Goal: Task Accomplishment & Management: Use online tool/utility

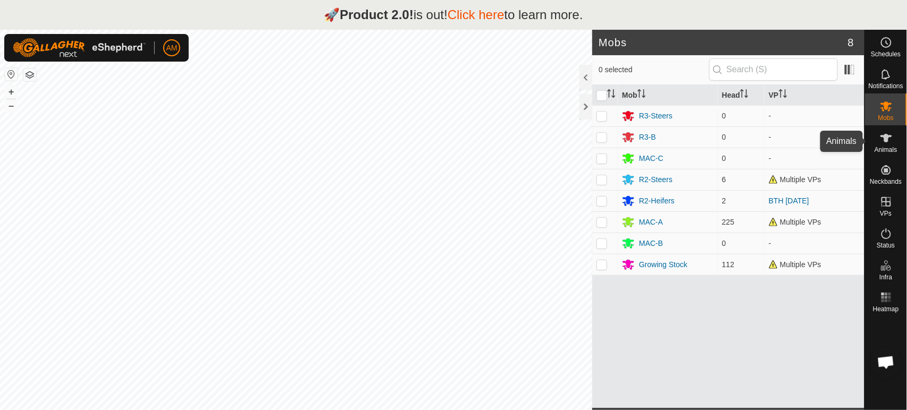
click at [886, 146] on es-animals-svg-icon at bounding box center [886, 138] width 19 height 17
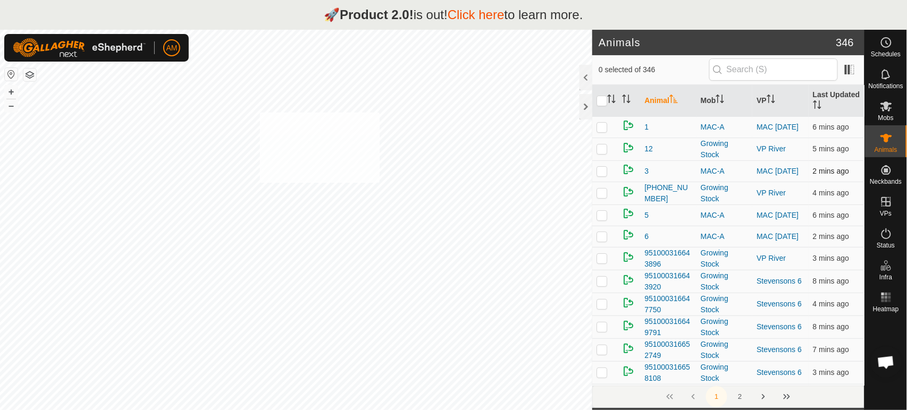
checkbox input "true"
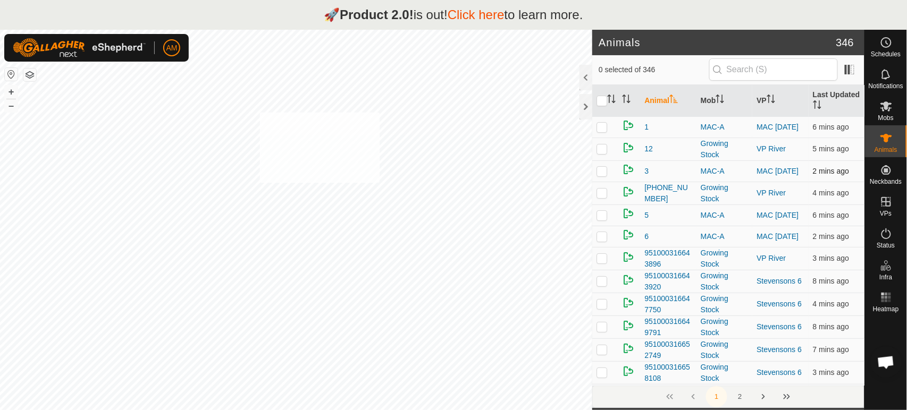
checkbox input "true"
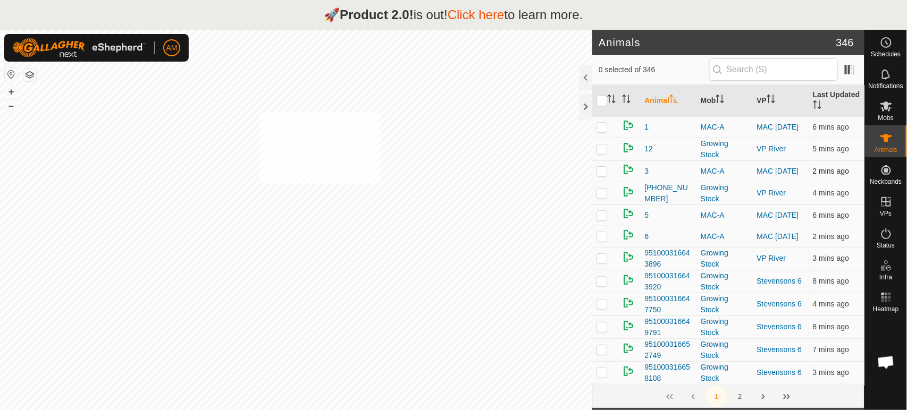
checkbox input "true"
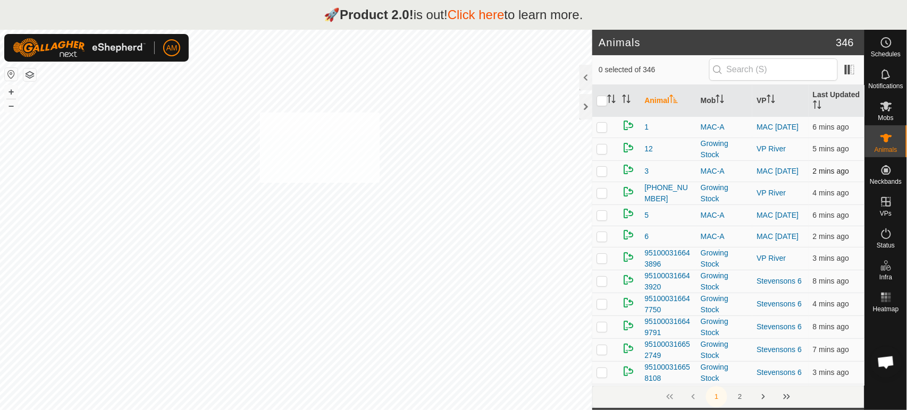
checkbox input "true"
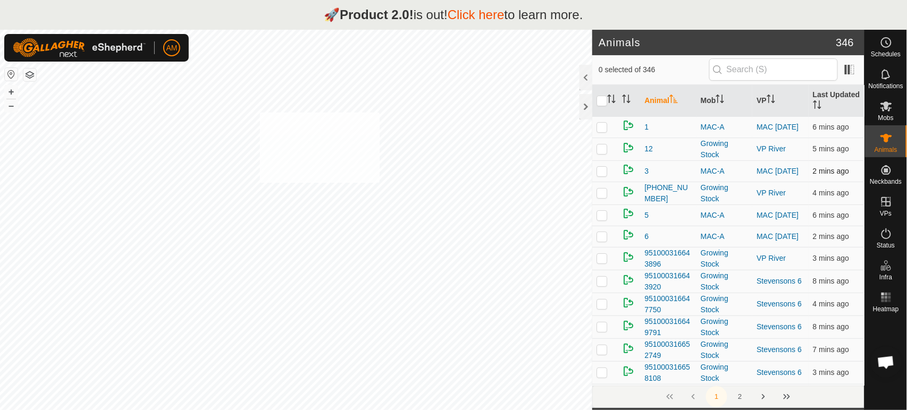
checkbox input "true"
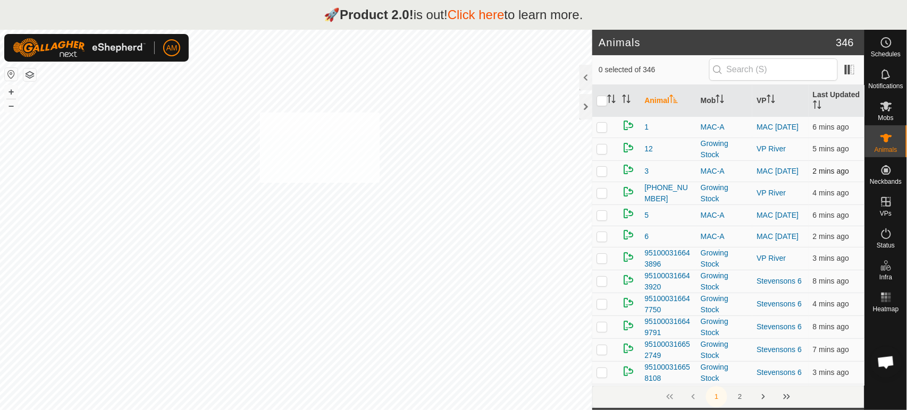
checkbox input "true"
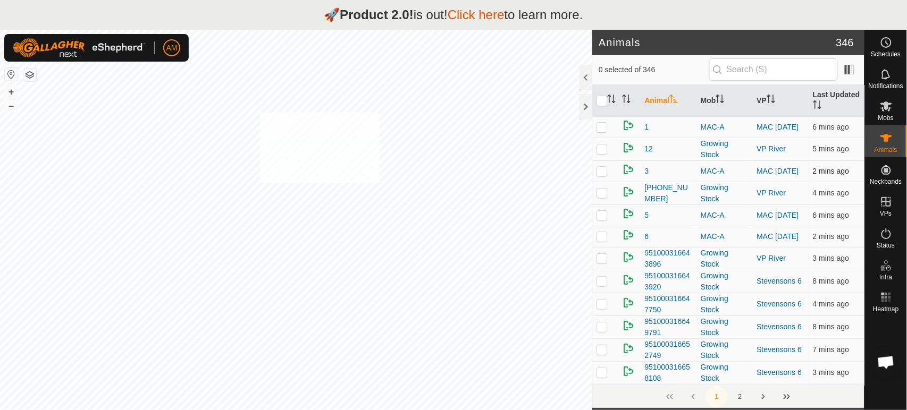
checkbox input "true"
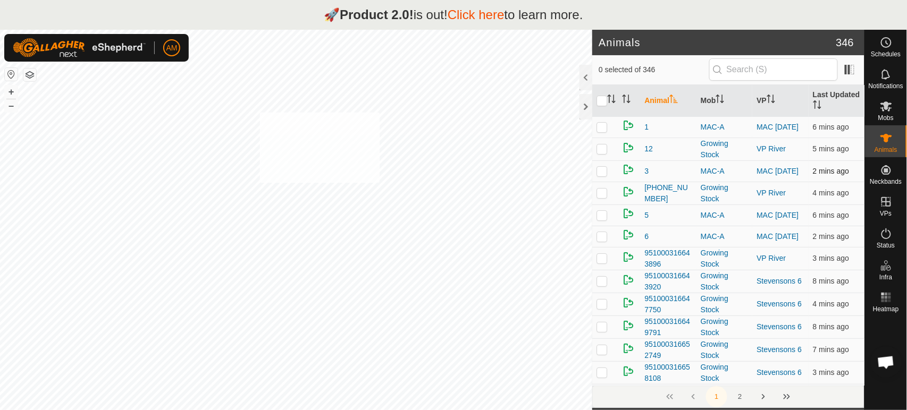
checkbox input "true"
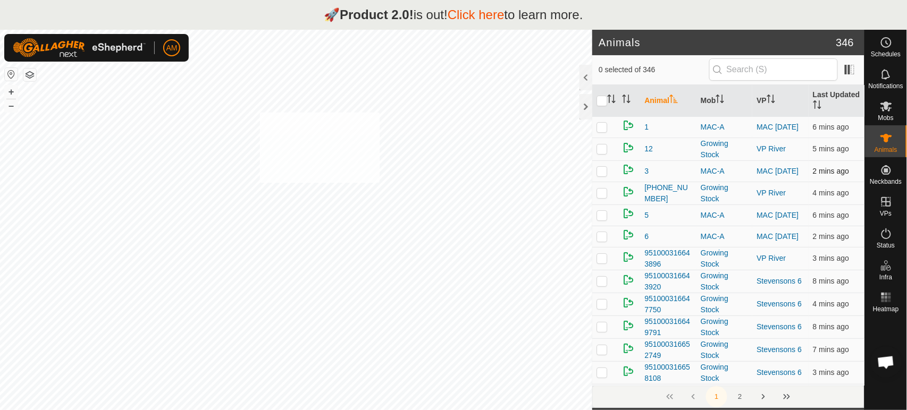
checkbox input "true"
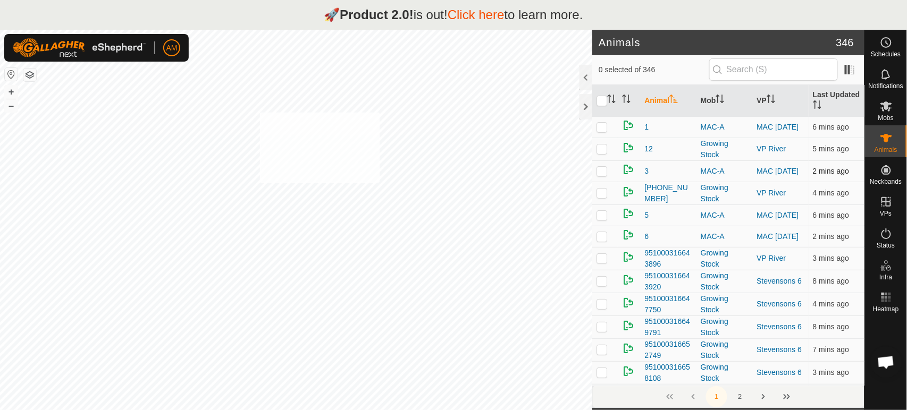
checkbox input "true"
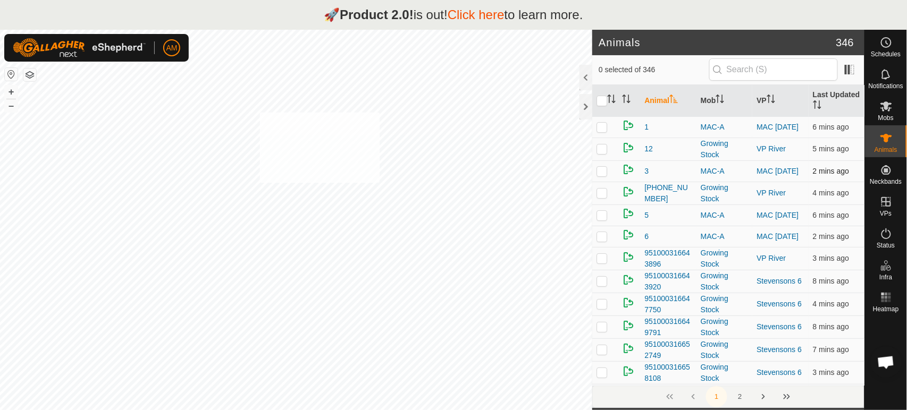
checkbox input "true"
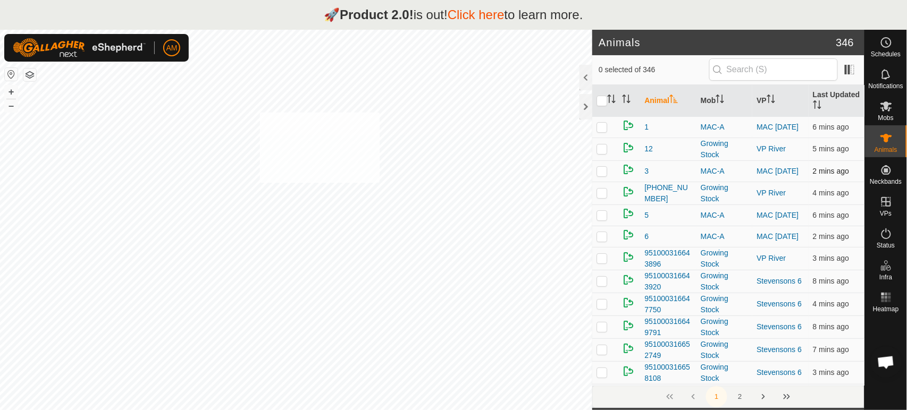
checkbox input "true"
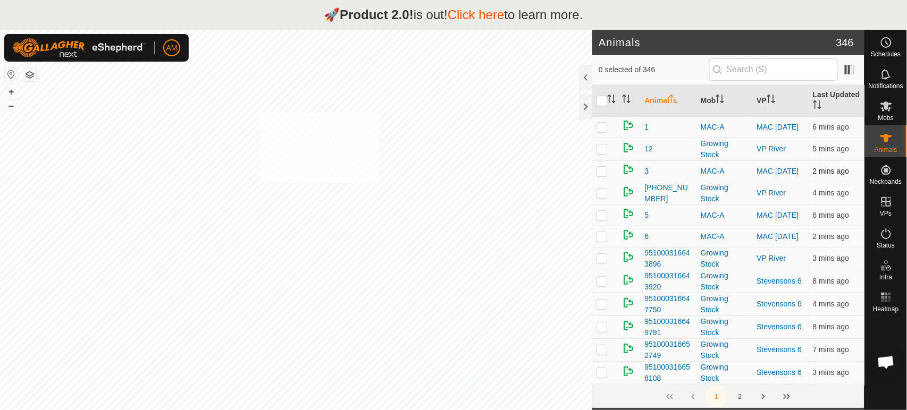
checkbox input "true"
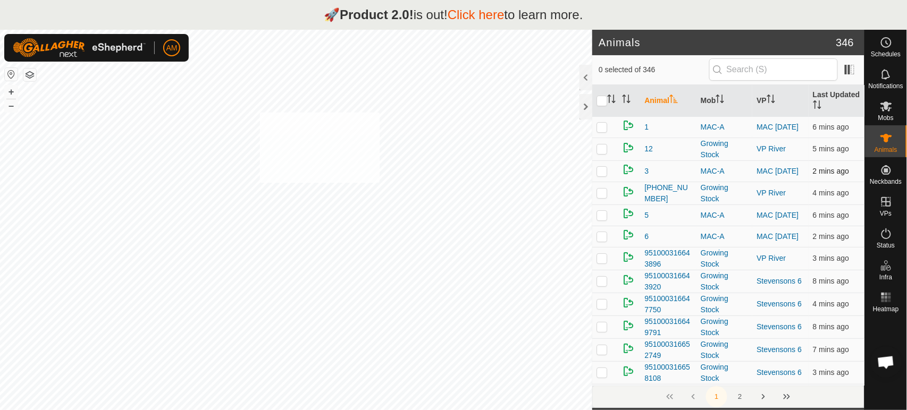
checkbox input "true"
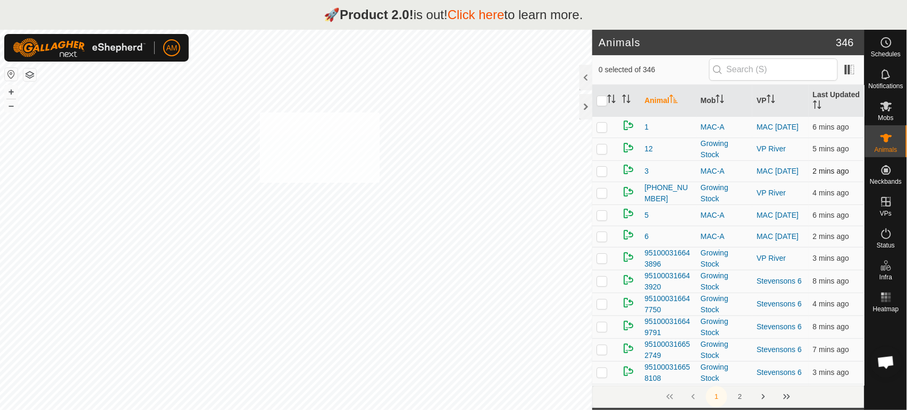
checkbox input "true"
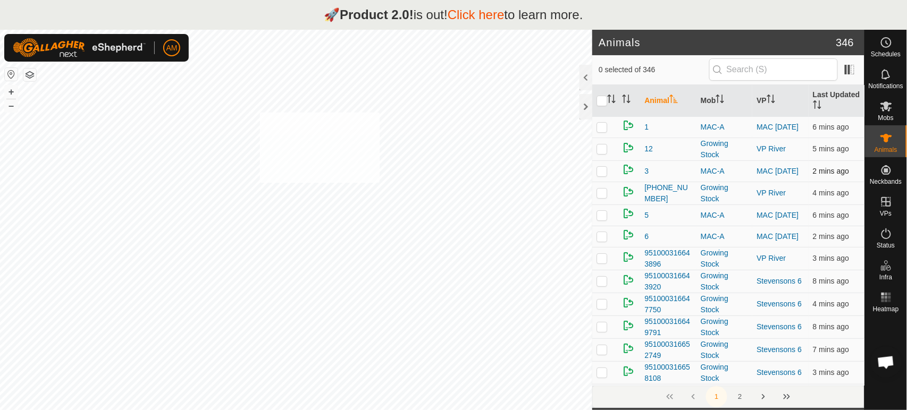
checkbox input "true"
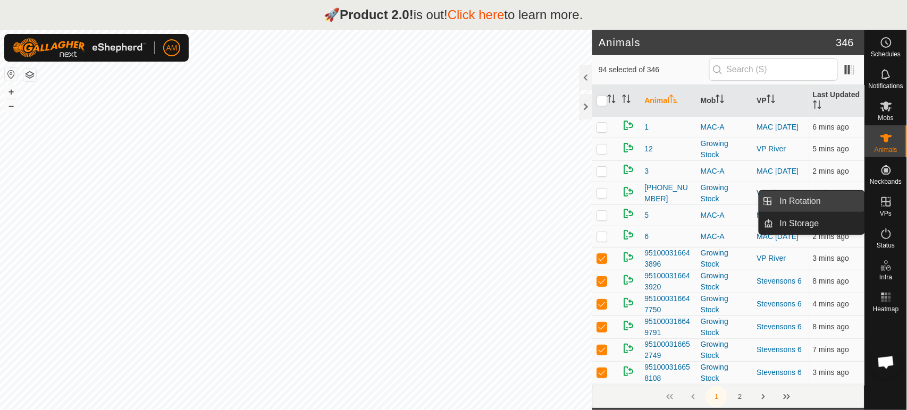
click at [843, 208] on link "In Rotation" at bounding box center [819, 201] width 91 height 21
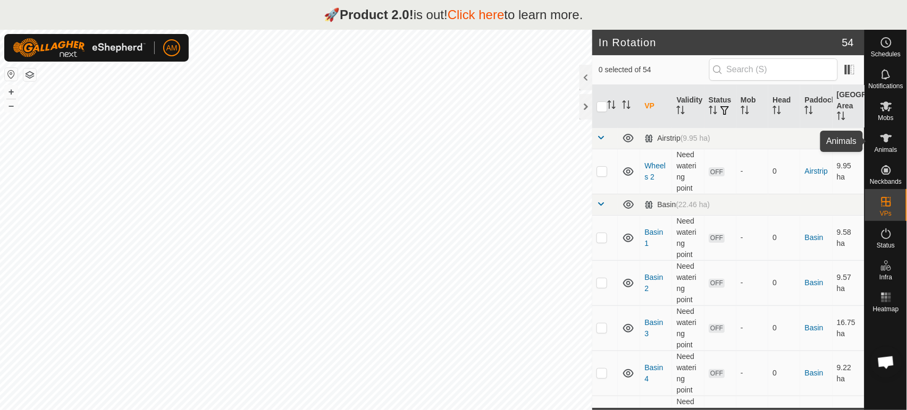
drag, startPoint x: 886, startPoint y: 149, endPoint x: 880, endPoint y: 147, distance: 6.7
click at [886, 149] on span "Animals" at bounding box center [886, 150] width 23 height 6
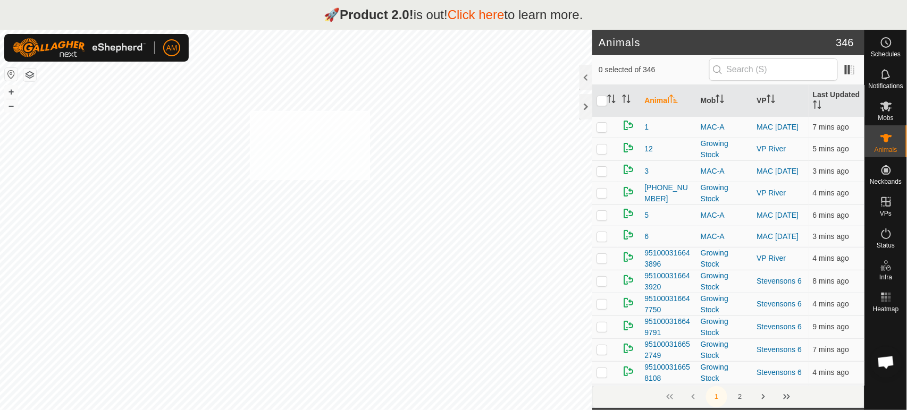
checkbox input "true"
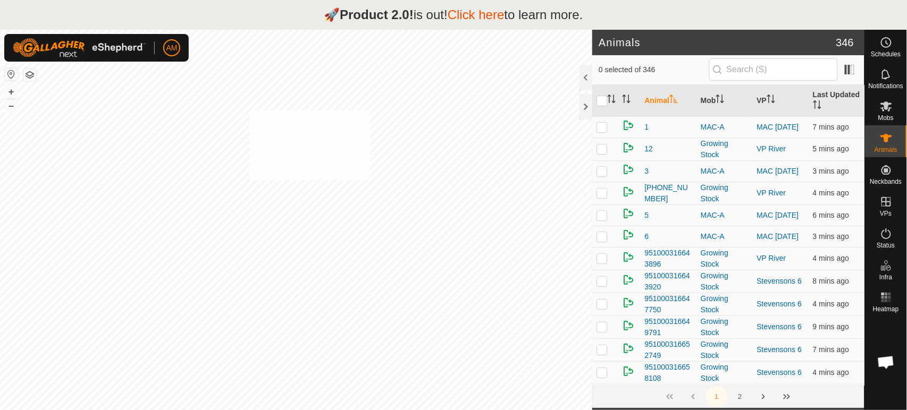
checkbox input "true"
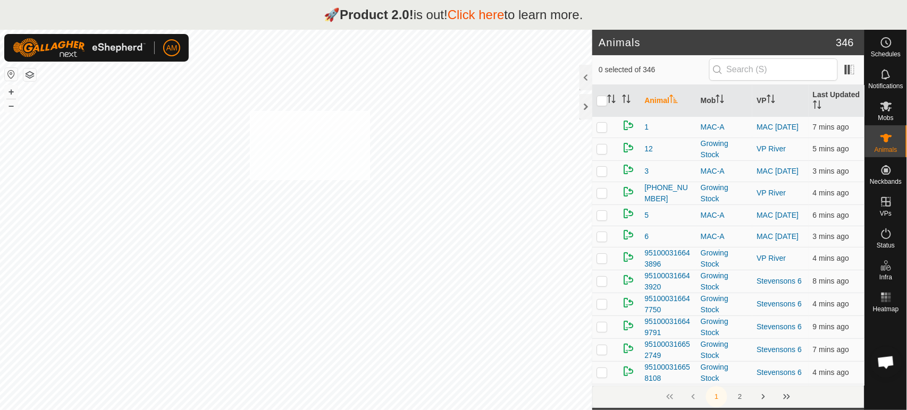
checkbox input "true"
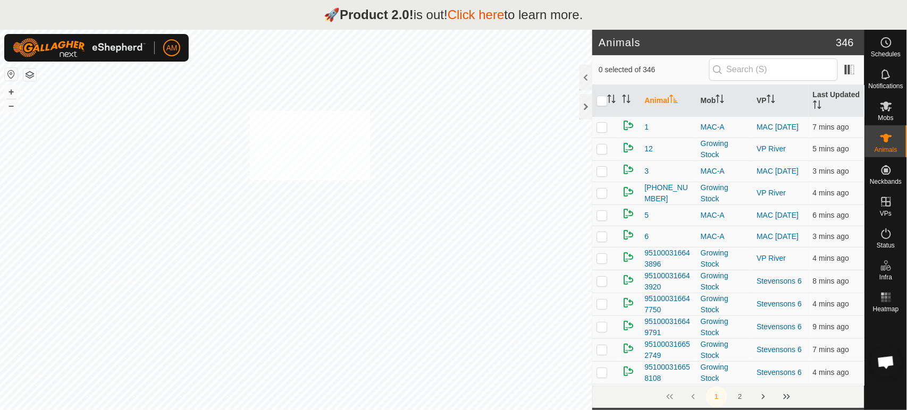
checkbox input "true"
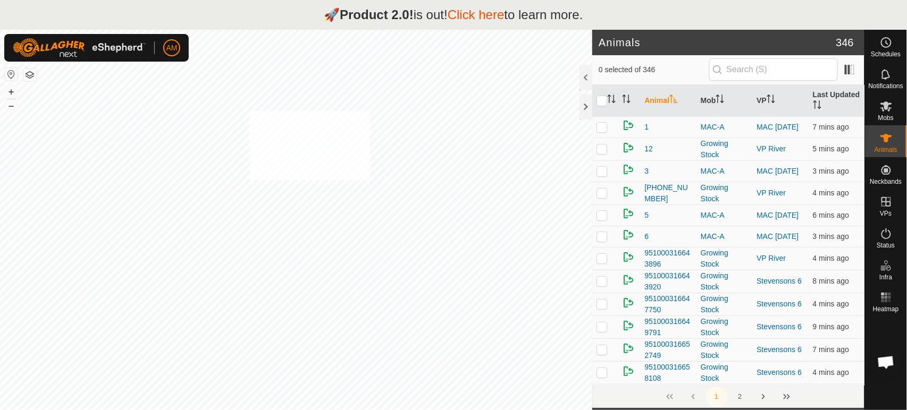
checkbox input "true"
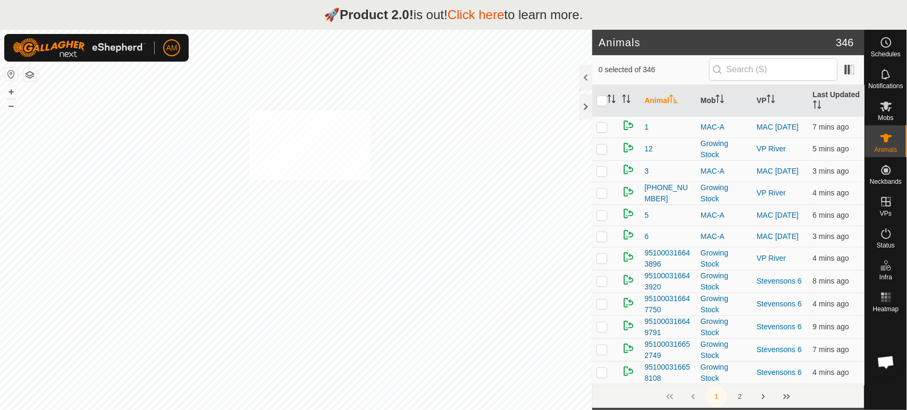
checkbox input "true"
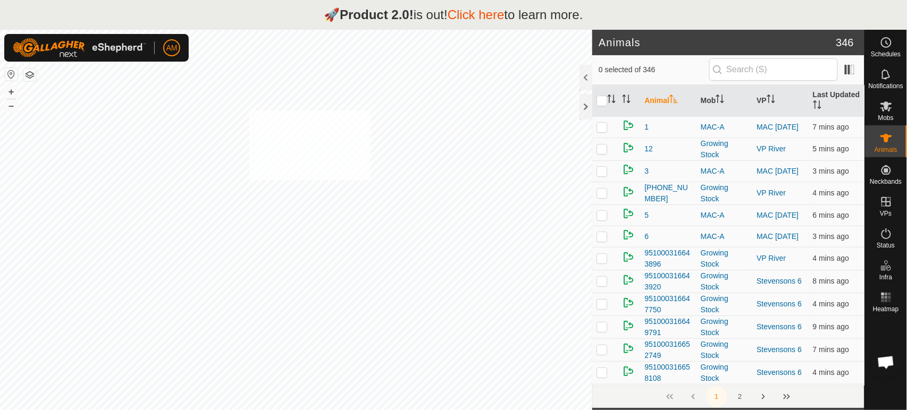
checkbox input "true"
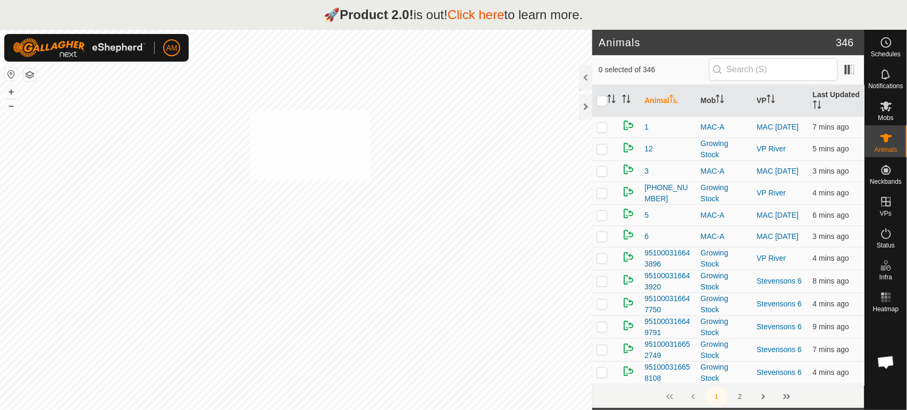
checkbox input "true"
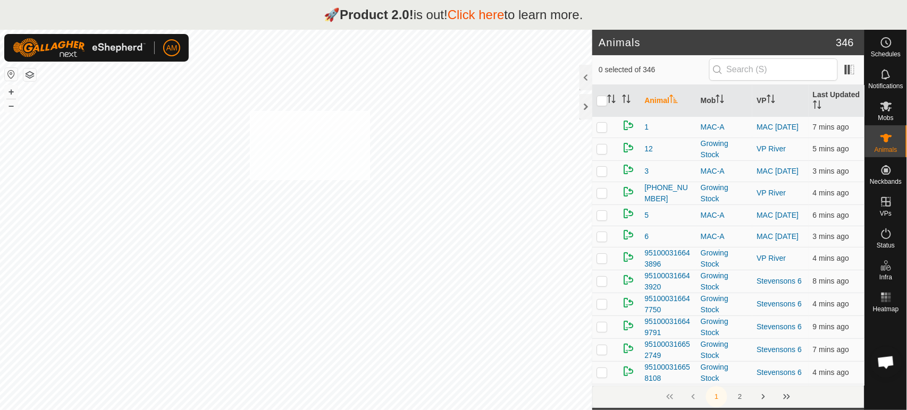
checkbox input "true"
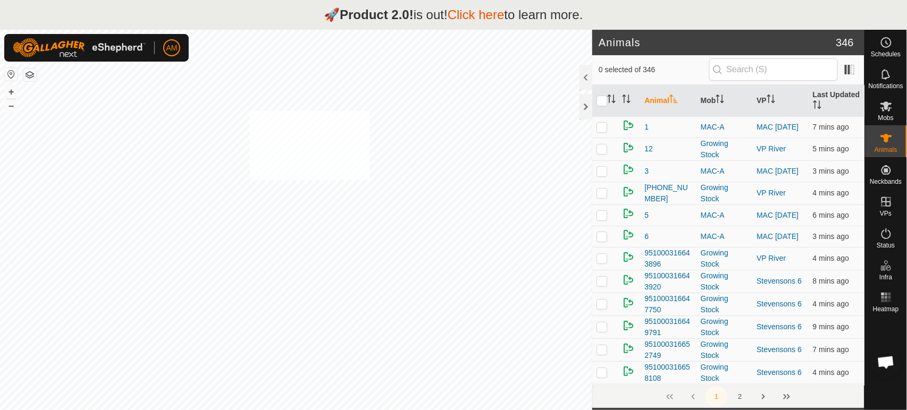
checkbox input "true"
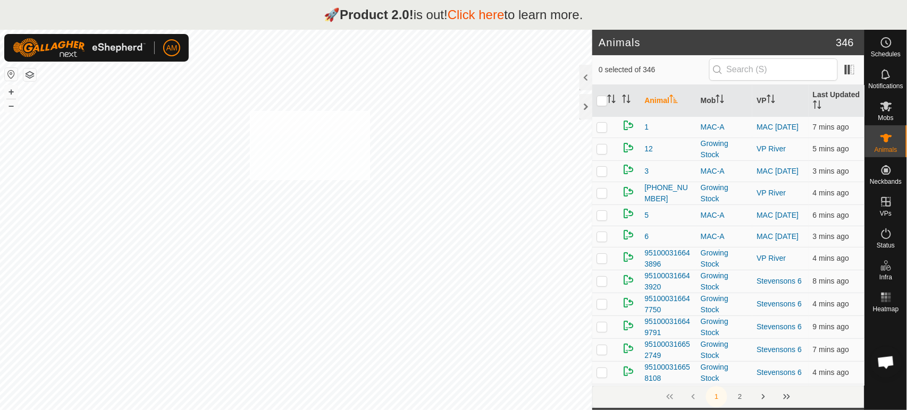
checkbox input "true"
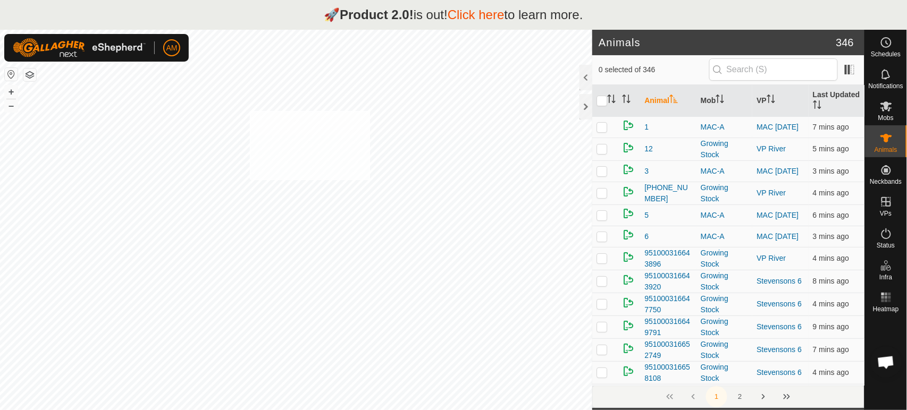
checkbox input "true"
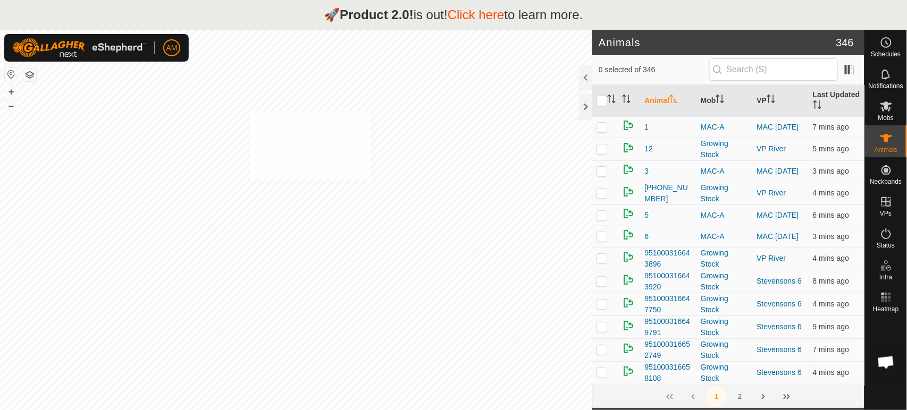
checkbox input "true"
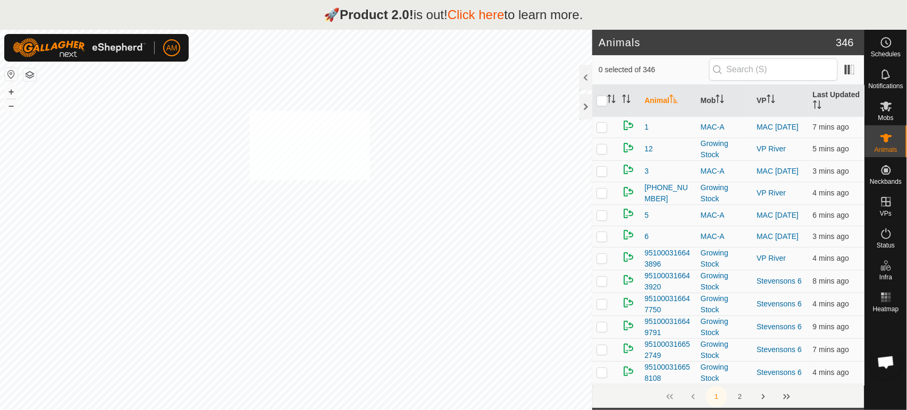
checkbox input "true"
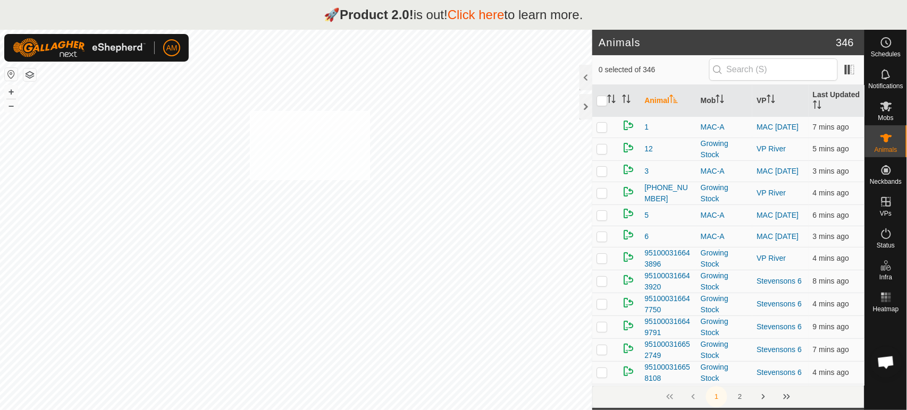
checkbox input "true"
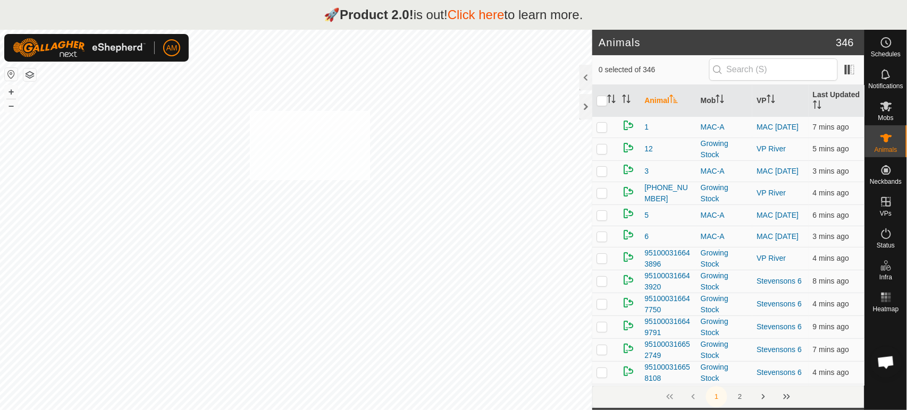
checkbox input "true"
click at [543, 17] on p "🚀 Product 2.0! is out! Click here to learn more." at bounding box center [453, 14] width 259 height 19
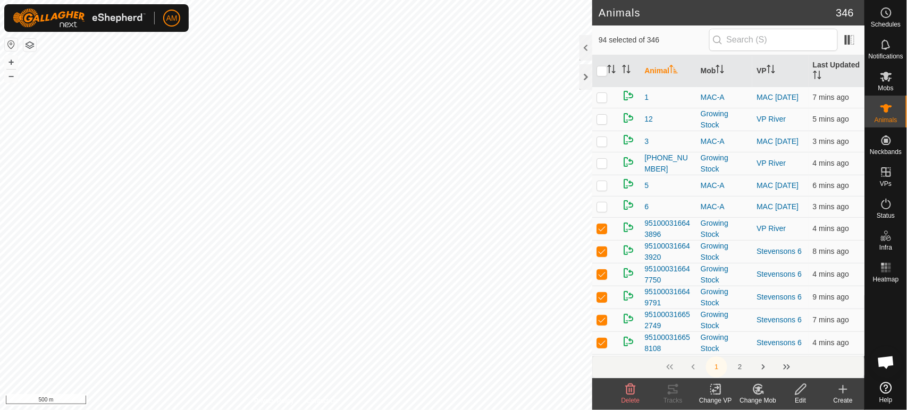
click at [718, 392] on icon at bounding box center [715, 389] width 13 height 13
click at [721, 338] on link "Choose VP..." at bounding box center [747, 343] width 105 height 21
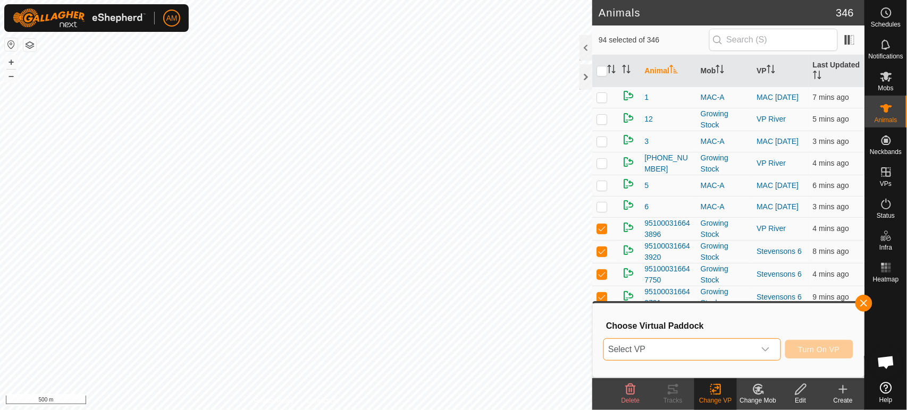
click at [666, 344] on span "Select VP" at bounding box center [679, 349] width 150 height 21
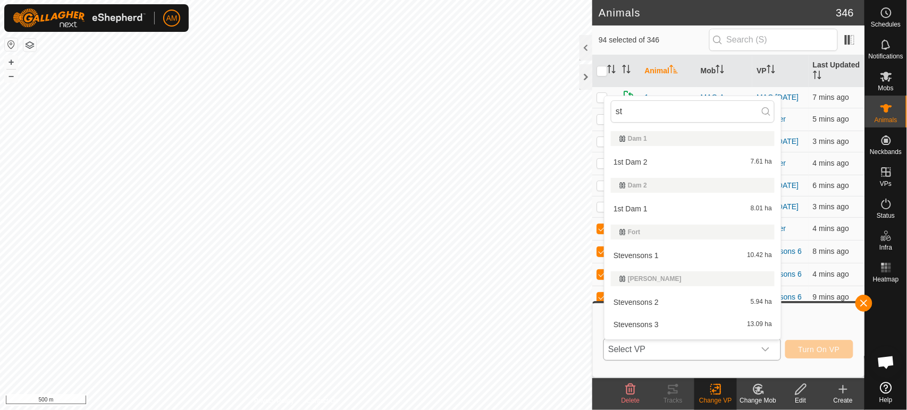
type input "s"
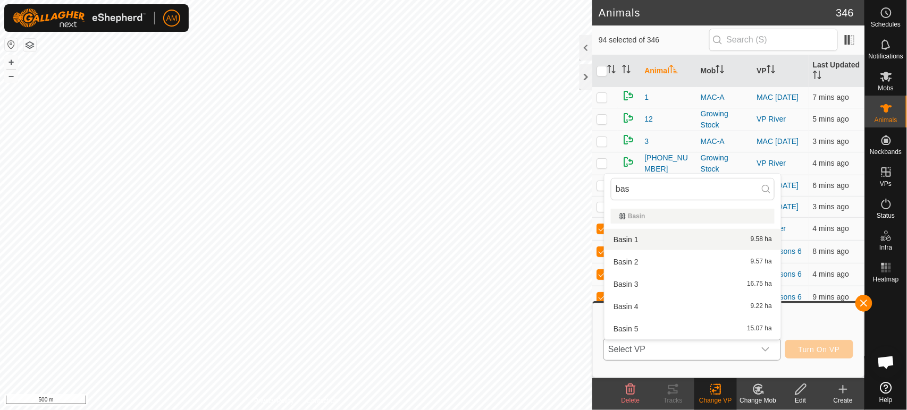
type input "bas"
click at [681, 237] on li "Basin 1 9.58 ha" at bounding box center [693, 239] width 177 height 21
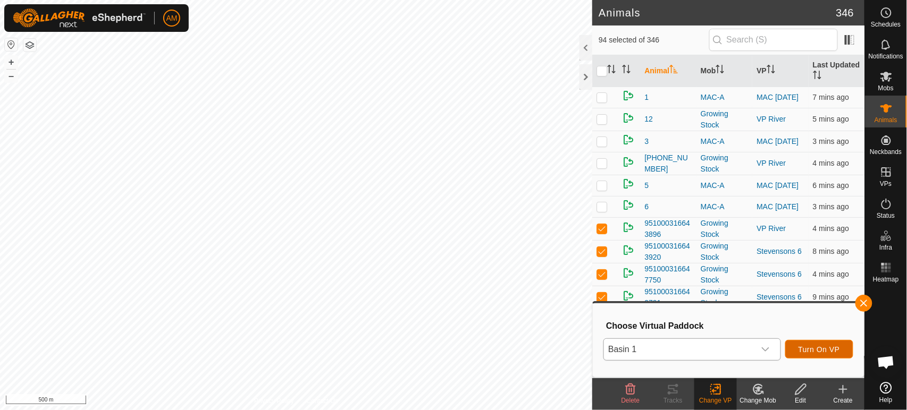
click at [823, 349] on span "Turn On VP" at bounding box center [819, 350] width 41 height 9
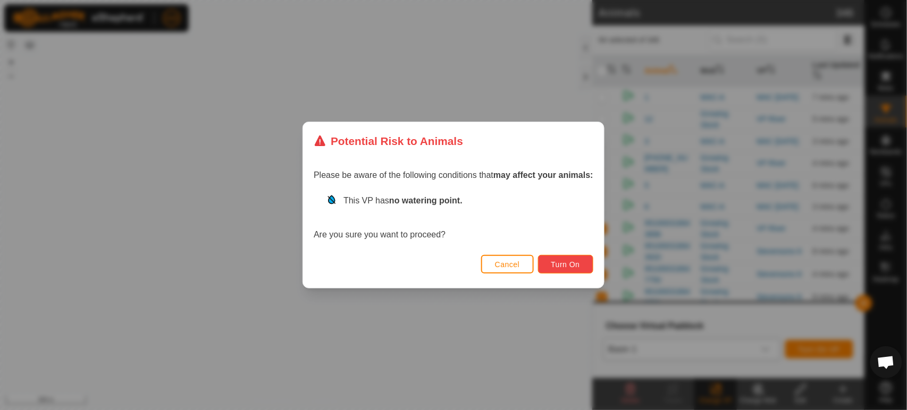
click at [568, 261] on span "Turn On" at bounding box center [565, 265] width 29 height 9
